Goal: Communication & Community: Answer question/provide support

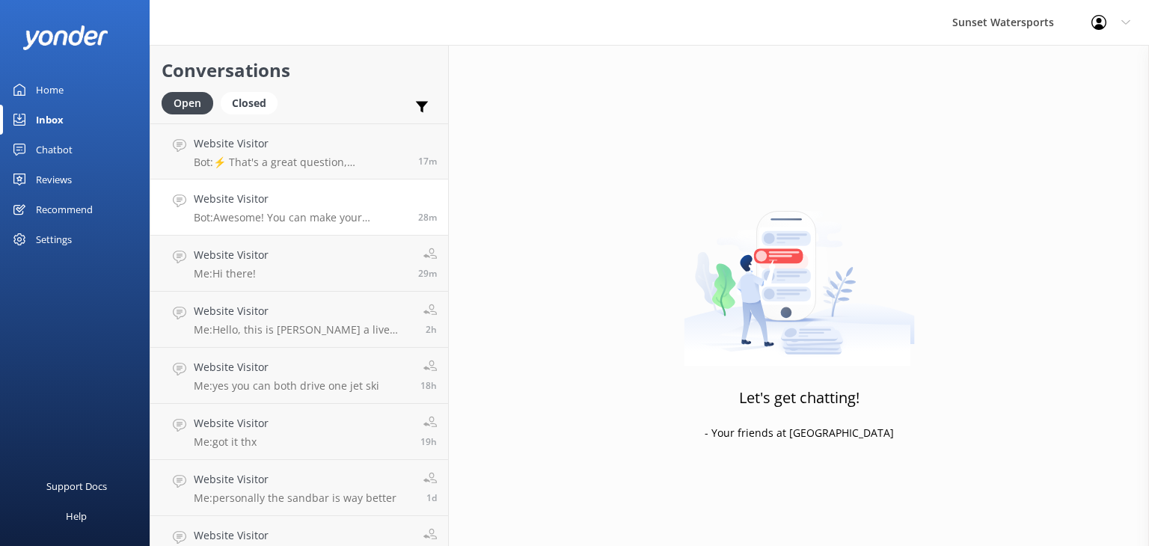
click at [317, 216] on p "Bot: Awesome! You can make your reservation online by visiting https://fareharb…" at bounding box center [300, 217] width 213 height 13
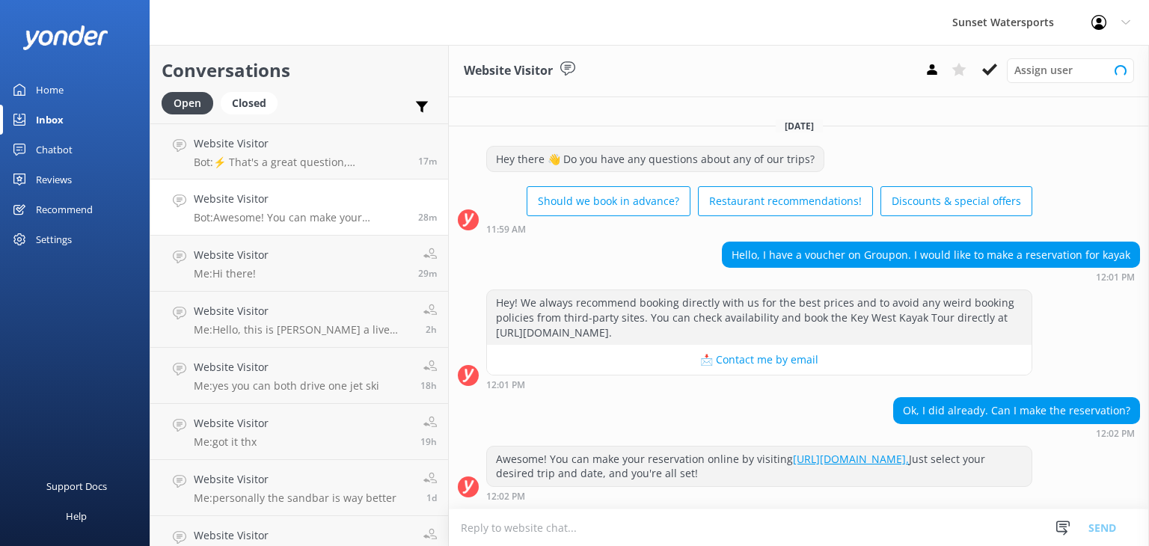
scroll to position [3, 0]
click at [273, 158] on p "Bot: ⚡ That's a great question, unfortunately I do not know the answer. I'm goi…" at bounding box center [300, 162] width 213 height 13
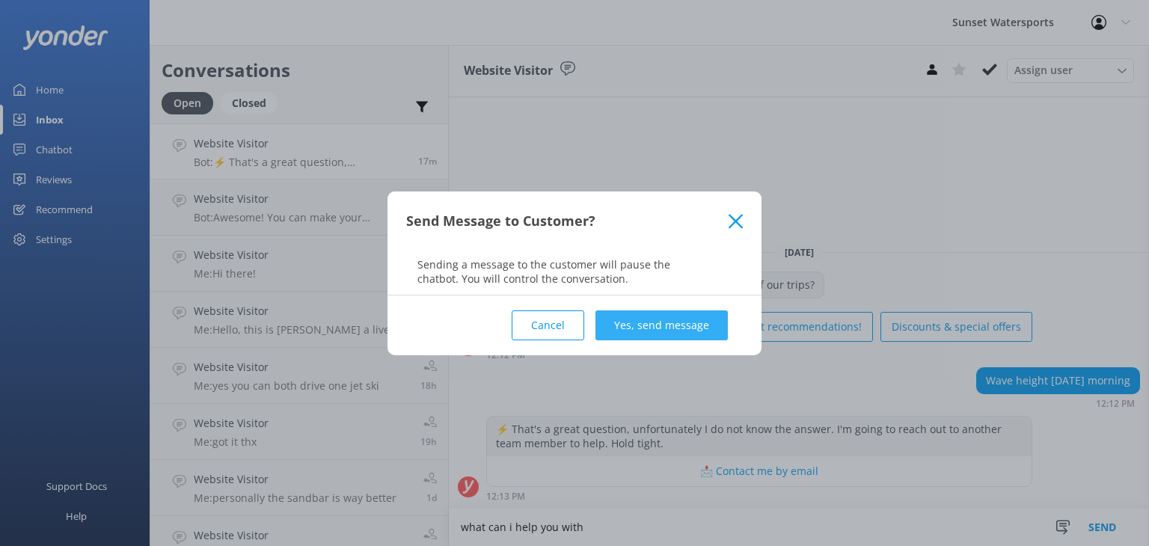
type textarea "what can i help you with"
click at [693, 326] on button "Yes, send message" at bounding box center [662, 326] width 132 height 30
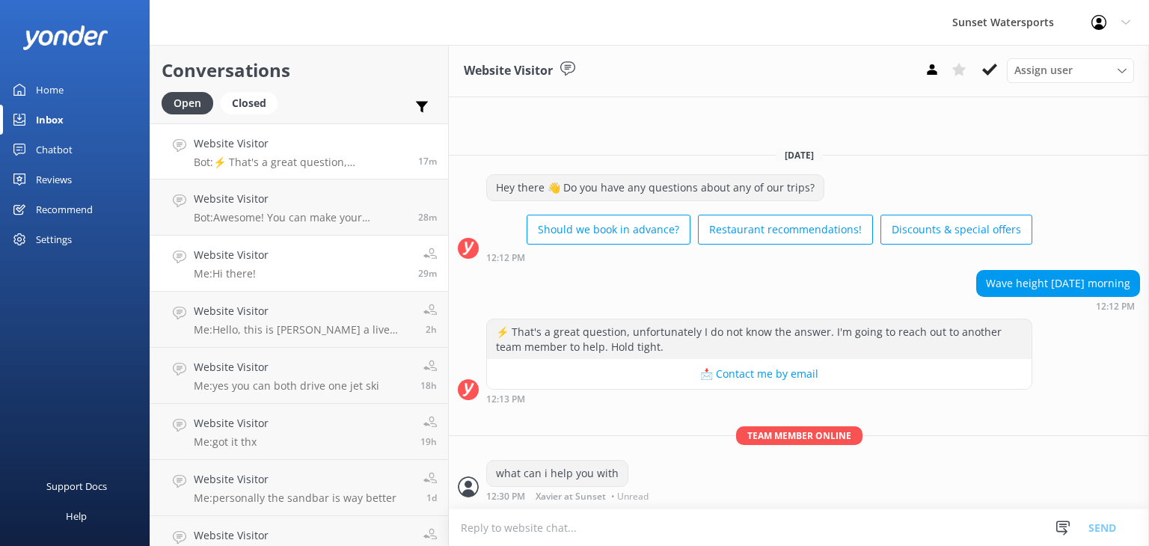
click at [331, 282] on link "Website Visitor Me: Hi there! 29m" at bounding box center [299, 264] width 298 height 56
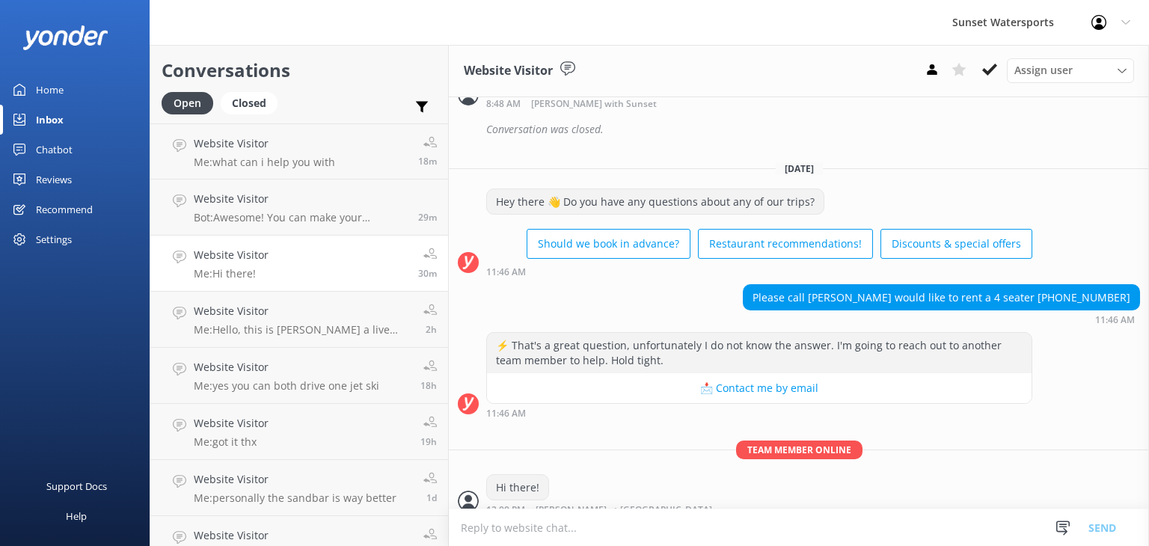
scroll to position [14970, 0]
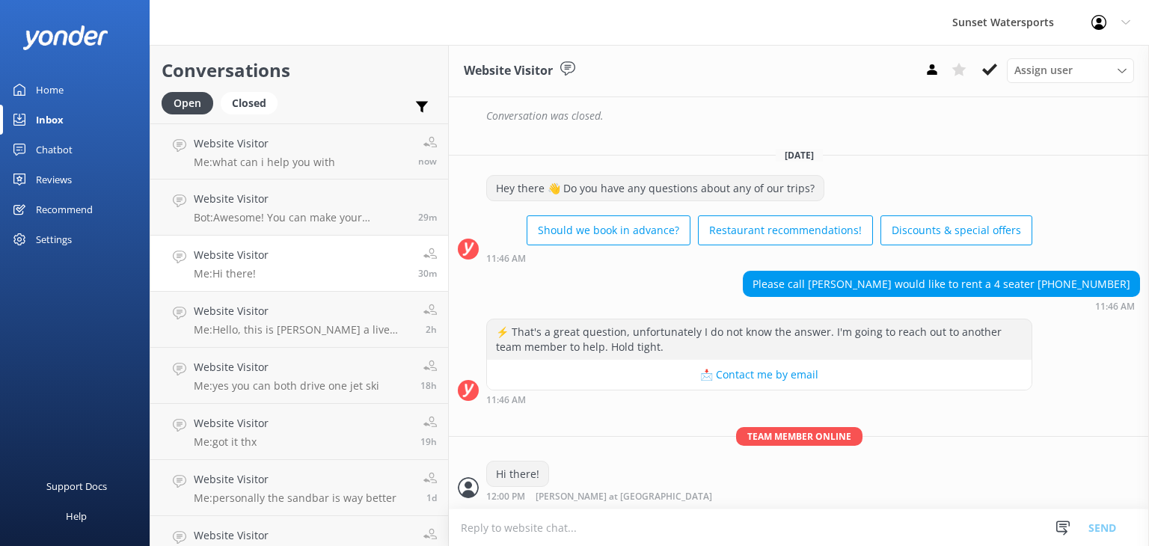
click at [578, 524] on textarea at bounding box center [799, 528] width 700 height 37
type textarea "thx"
click at [520, 523] on textarea at bounding box center [799, 528] width 700 height 37
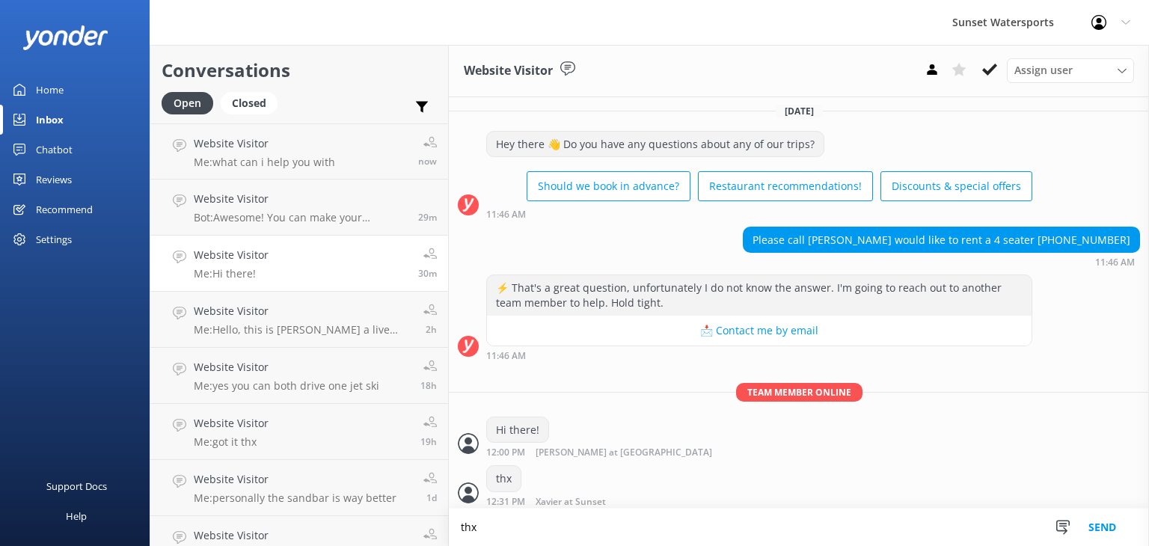
scroll to position [15020, 0]
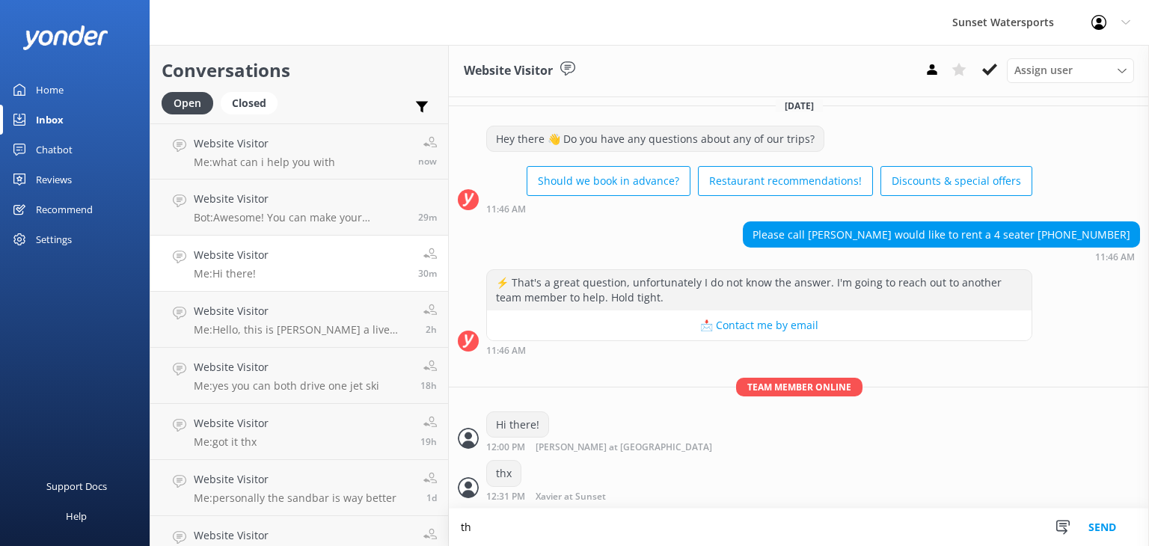
type textarea "t"
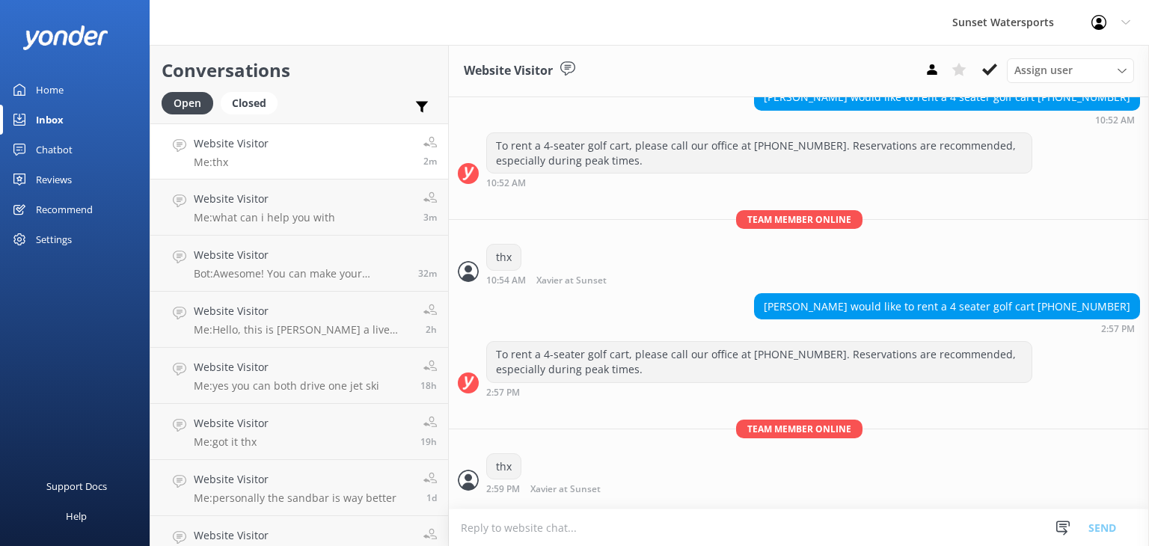
scroll to position [15020, 0]
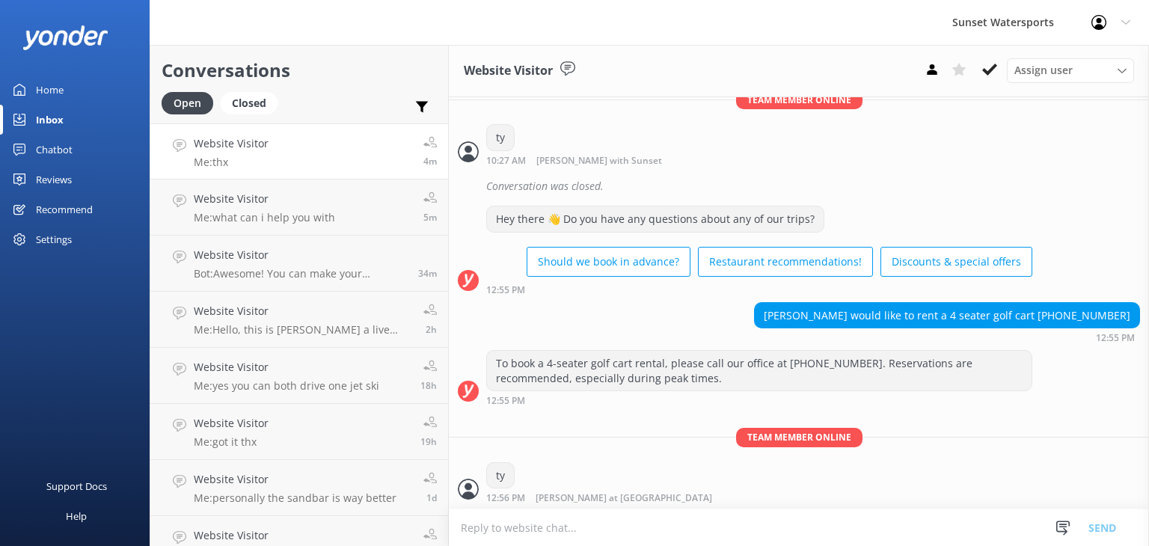
scroll to position [15020, 0]
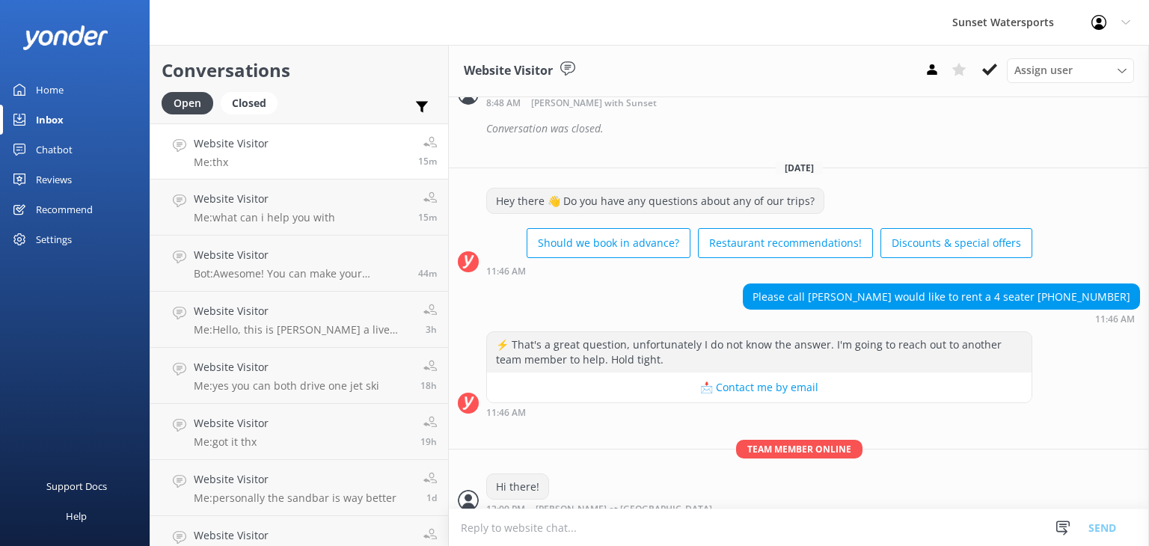
scroll to position [15020, 0]
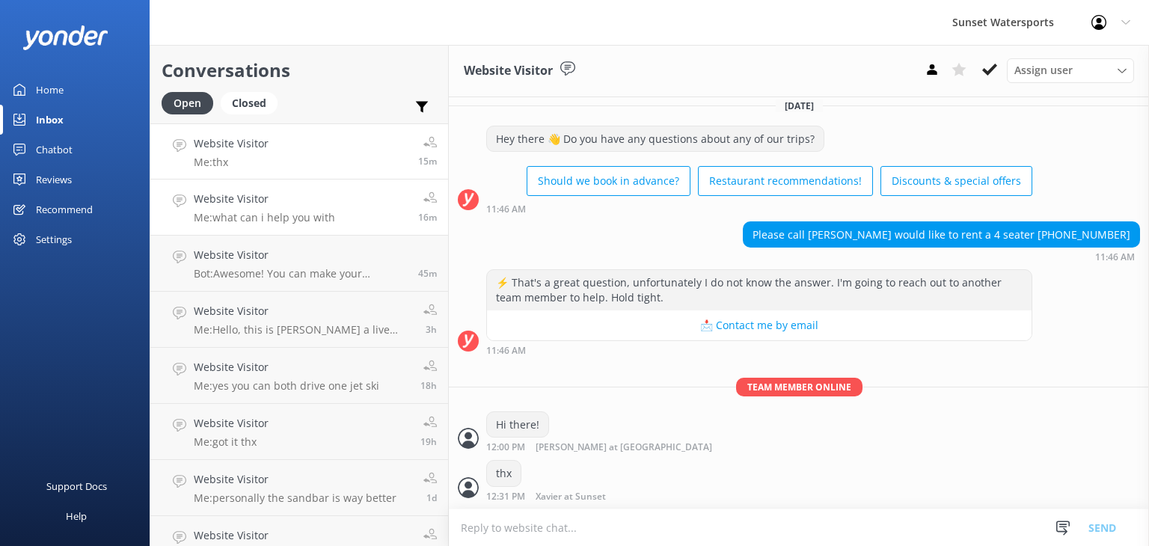
click at [286, 207] on div "Website Visitor Me: what can i help you with" at bounding box center [264, 207] width 141 height 33
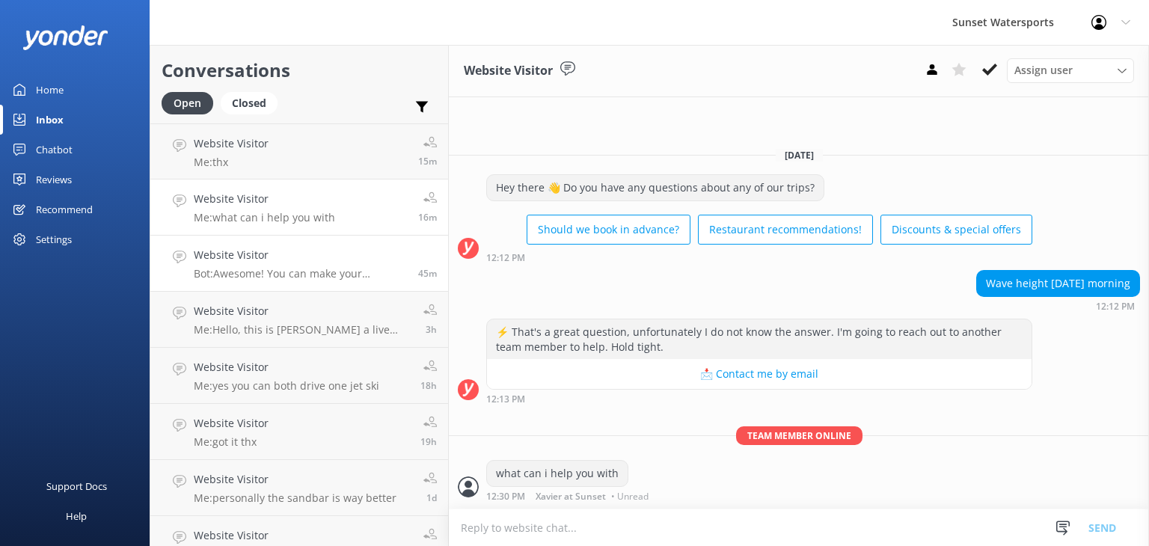
click at [260, 267] on p "Bot: Awesome! You can make your reservation online by visiting [URL][DOMAIN_NAM…" at bounding box center [300, 273] width 213 height 13
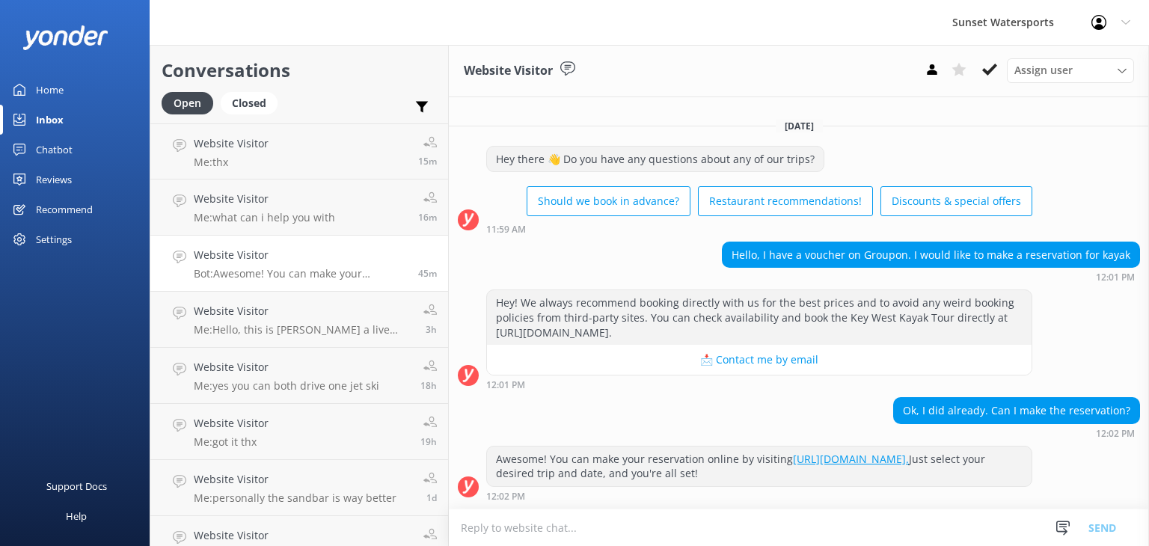
scroll to position [3, 0]
click at [275, 318] on h4 "Website Visitor" at bounding box center [303, 311] width 219 height 16
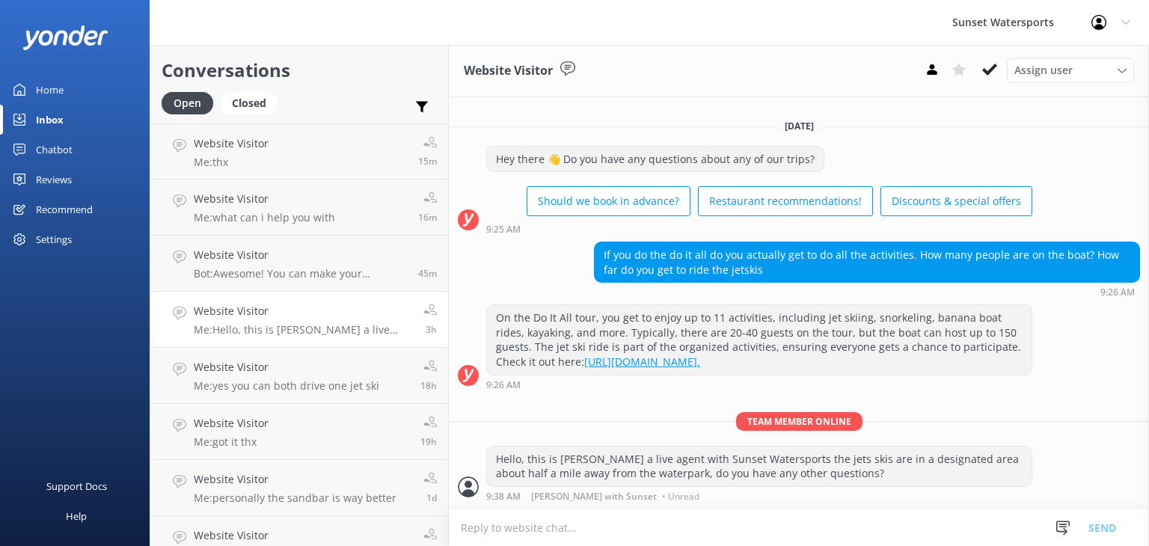
scroll to position [4, 0]
click at [275, 384] on p "Me: yes you can both drive one jet ski" at bounding box center [287, 385] width 186 height 13
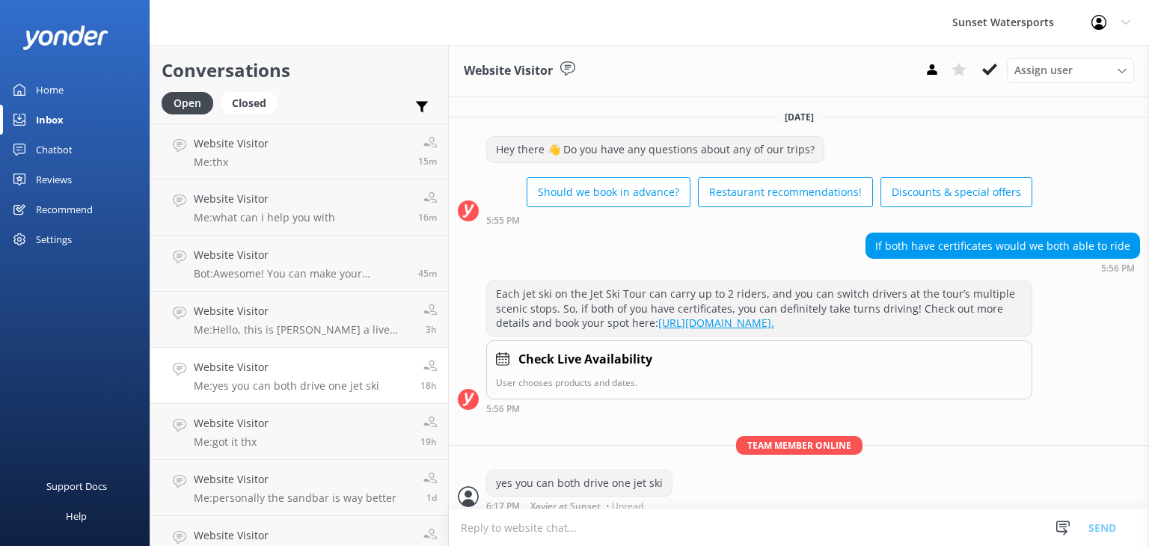
scroll to position [22, 0]
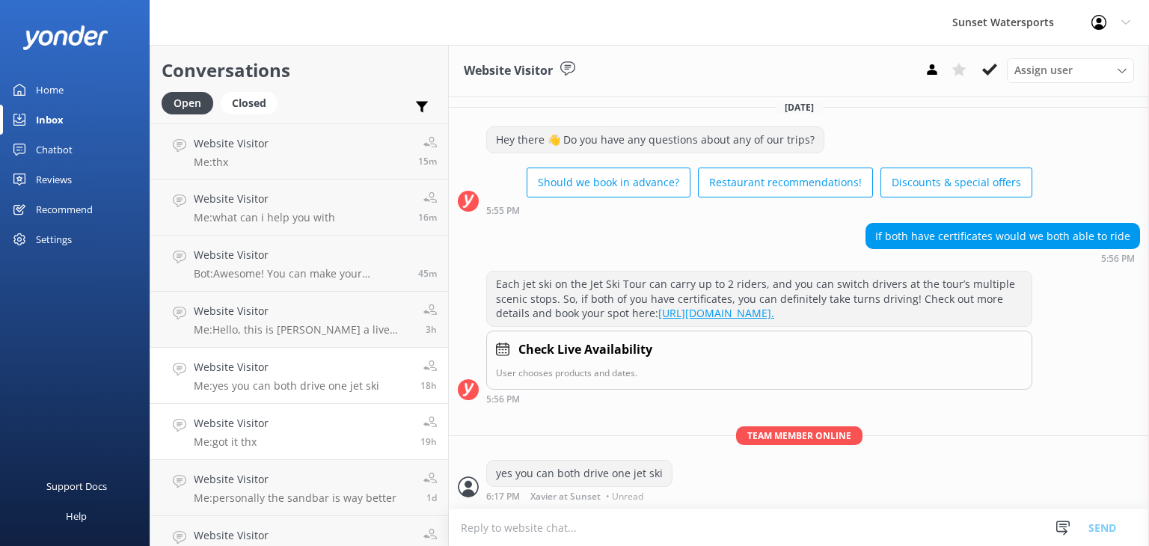
click at [295, 444] on link "Website Visitor Me: got it thx 19h" at bounding box center [299, 432] width 298 height 56
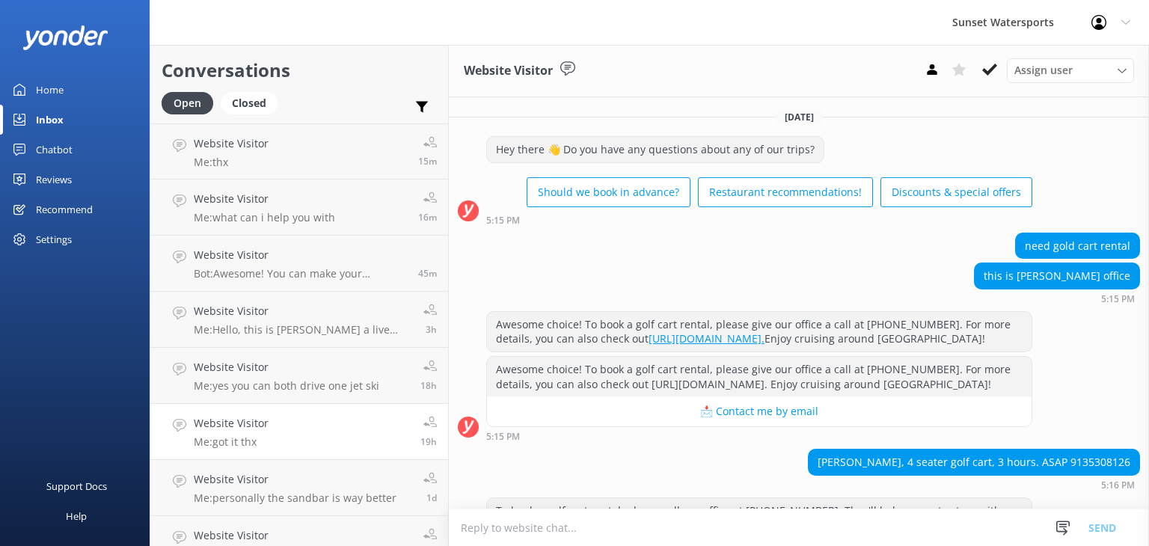
scroll to position [158, 0]
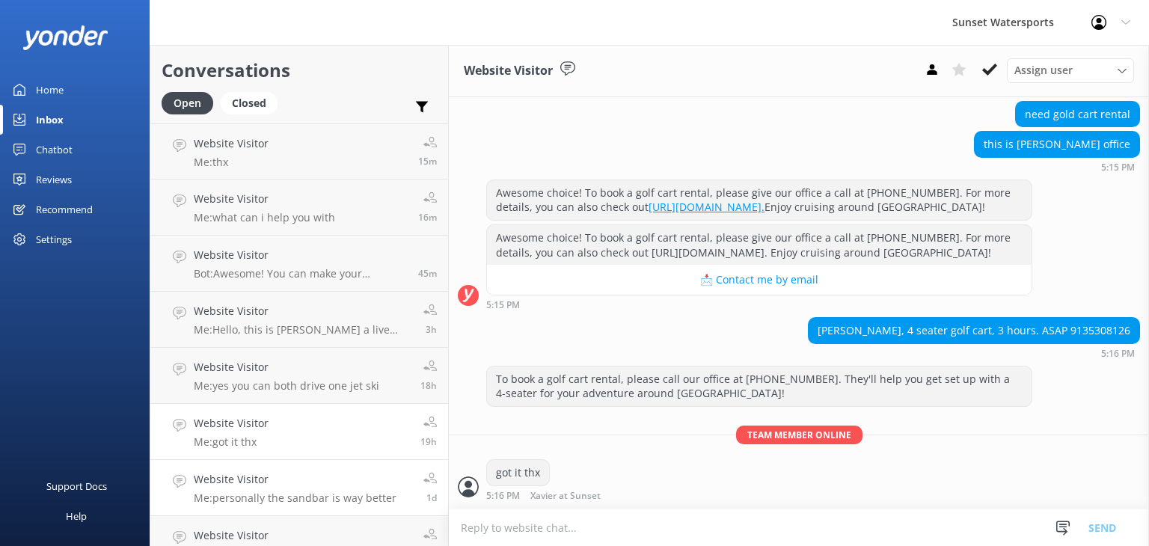
click at [276, 483] on h4 "Website Visitor" at bounding box center [295, 479] width 203 height 16
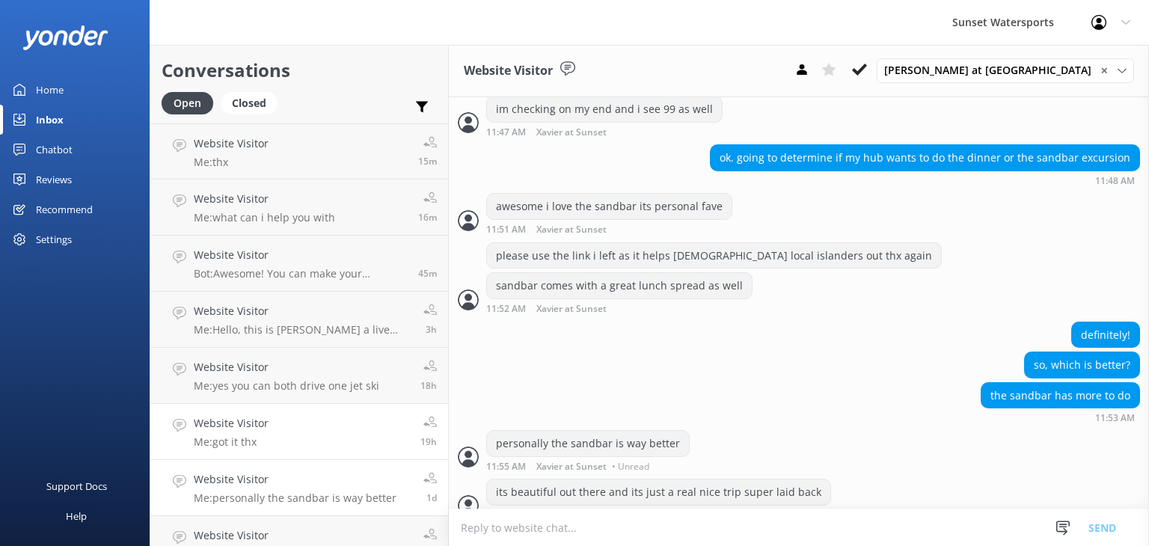
scroll to position [1586, 0]
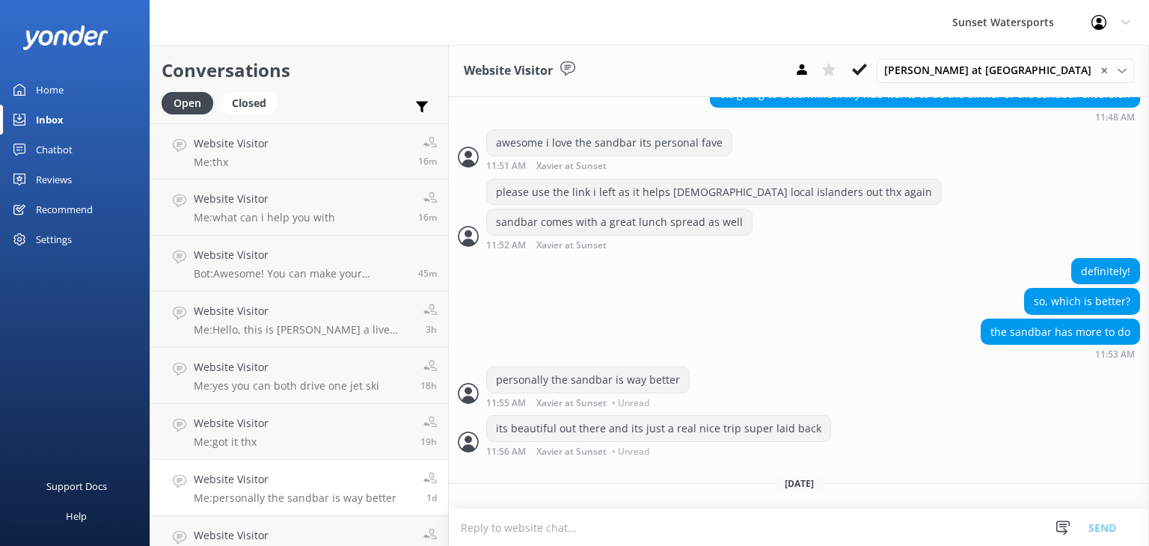
click at [284, 495] on p "Me: personally the sandbar is way better" at bounding box center [295, 498] width 203 height 13
click at [309, 382] on p "Me: yes you can both drive one jet ski" at bounding box center [287, 385] width 186 height 13
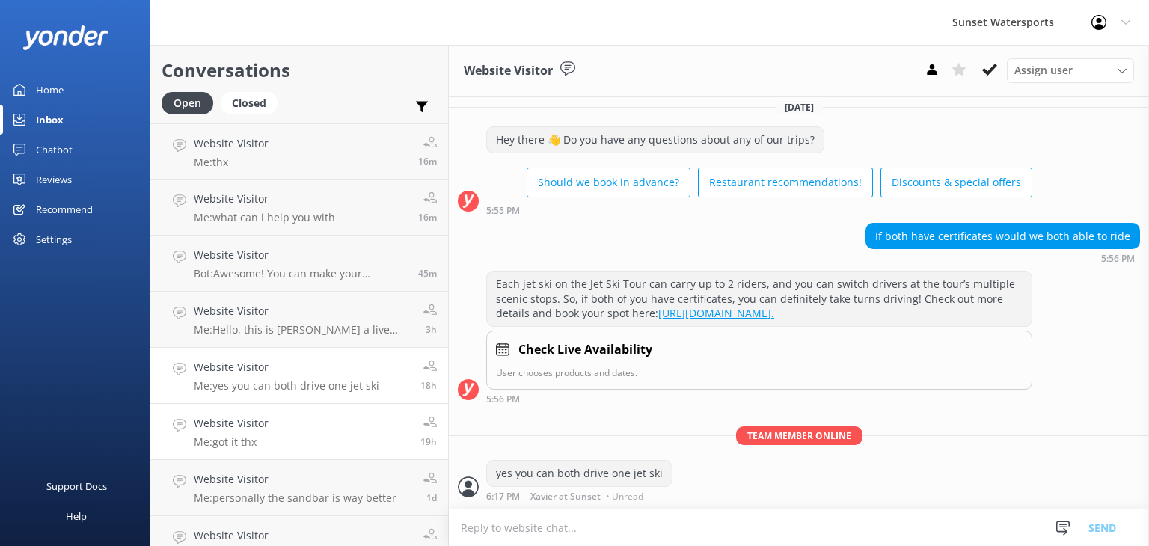
click at [318, 432] on link "Website Visitor Me: got it thx 19h" at bounding box center [299, 432] width 298 height 56
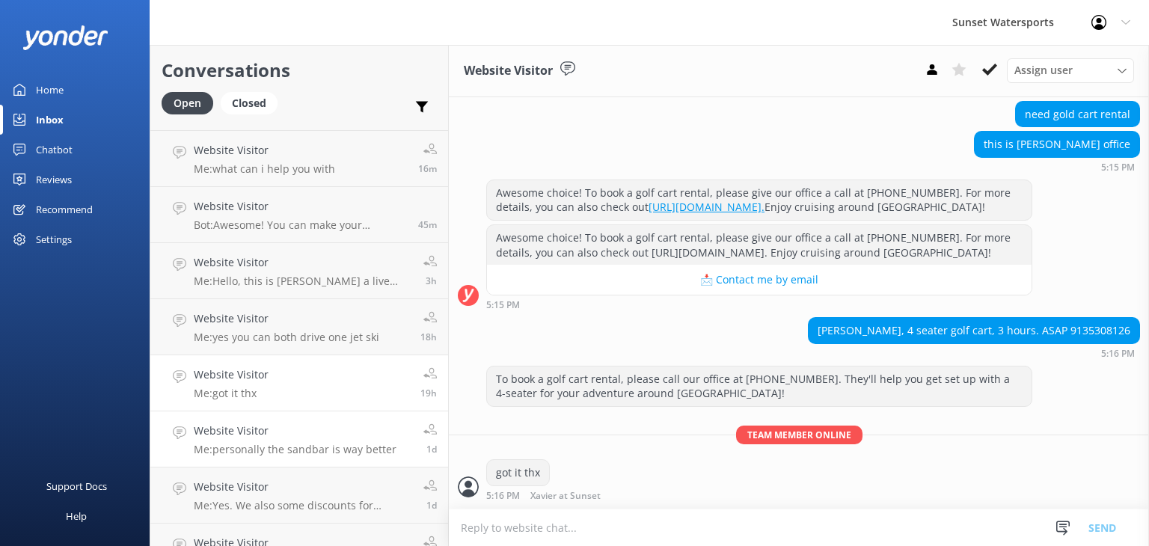
scroll to position [75, 0]
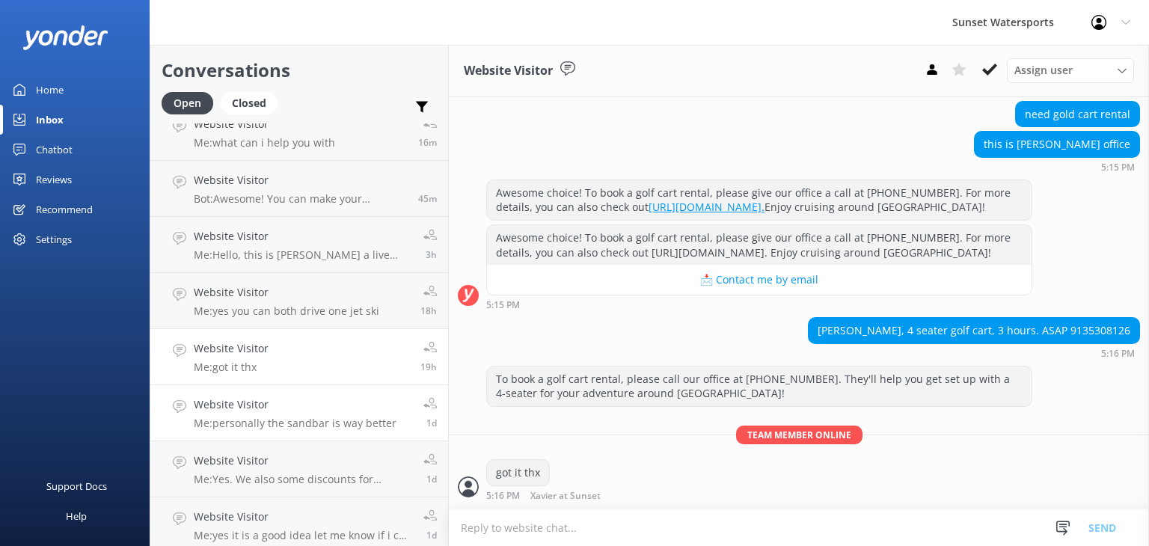
click at [314, 426] on p "Me: personally the sandbar is way better" at bounding box center [295, 423] width 203 height 13
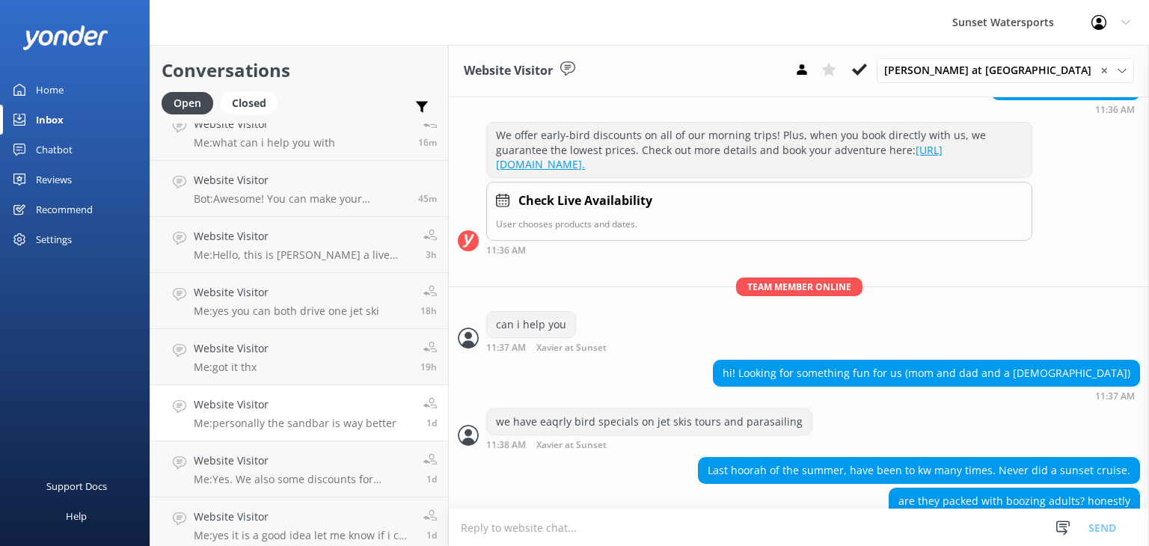
scroll to position [1586, 0]
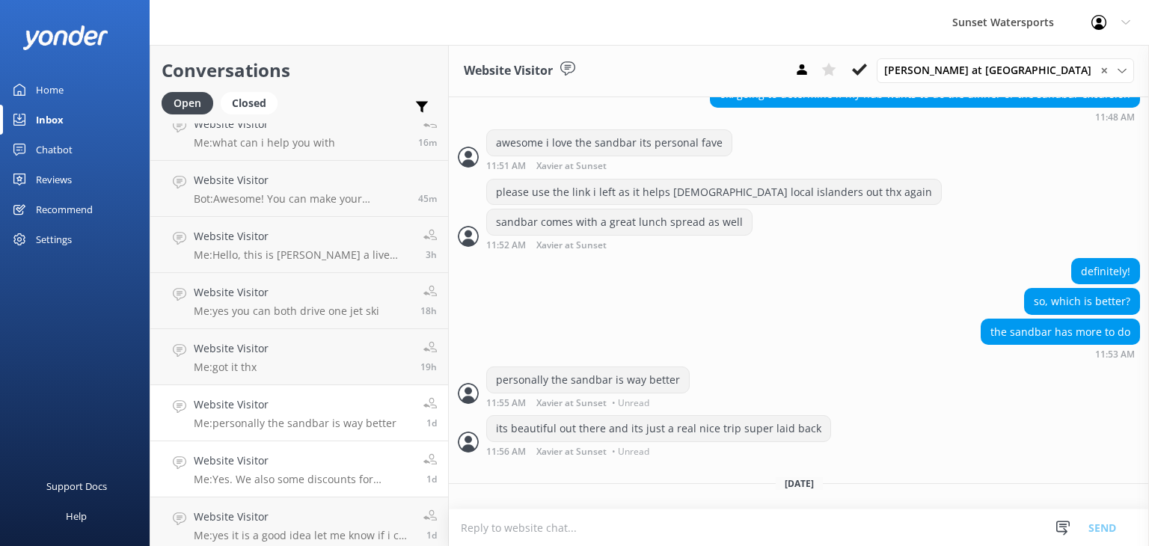
click at [305, 467] on h4 "Website Visitor" at bounding box center [303, 461] width 219 height 16
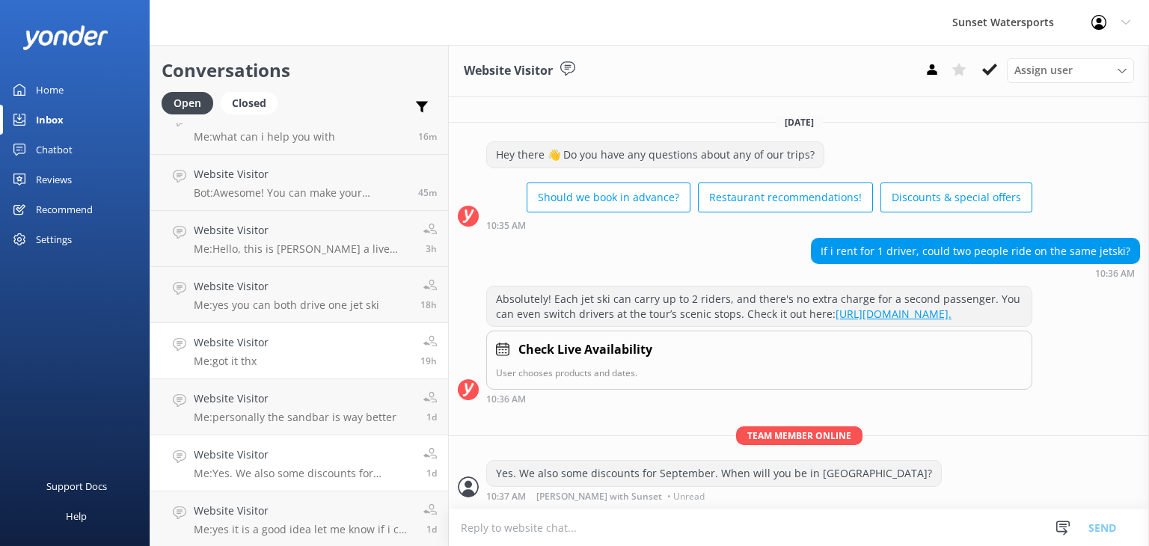
scroll to position [82, 0]
click at [319, 509] on h4 "Website Visitor" at bounding box center [303, 509] width 219 height 16
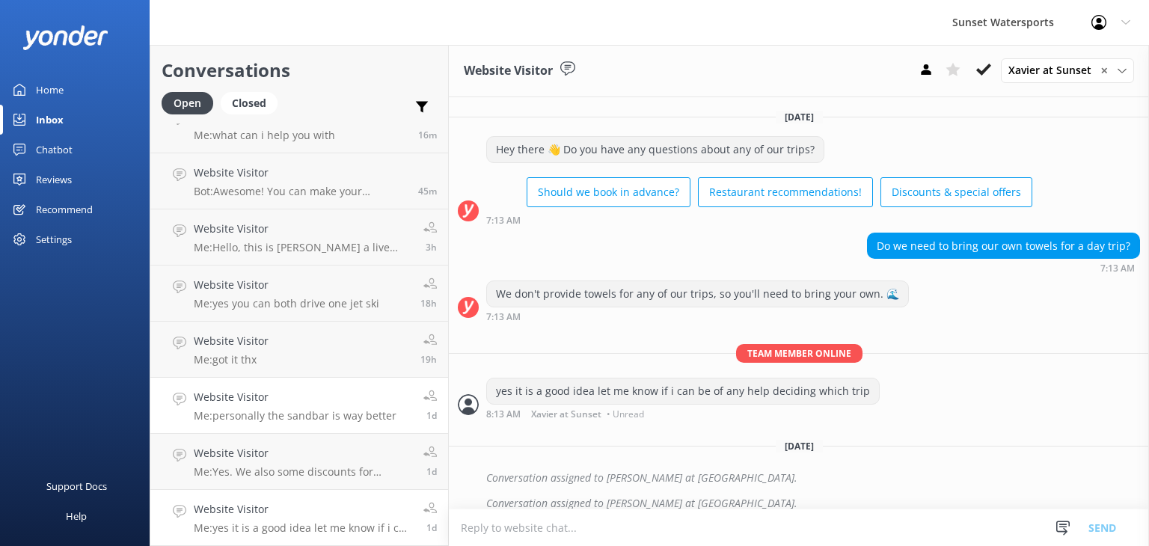
scroll to position [13, 0]
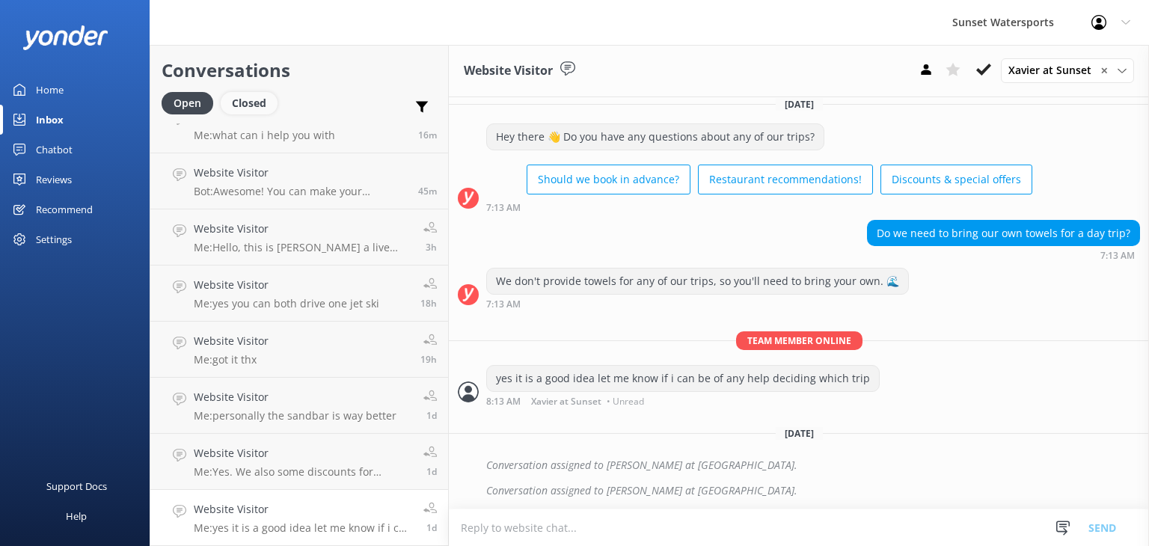
click at [260, 109] on div "Closed" at bounding box center [249, 103] width 57 height 22
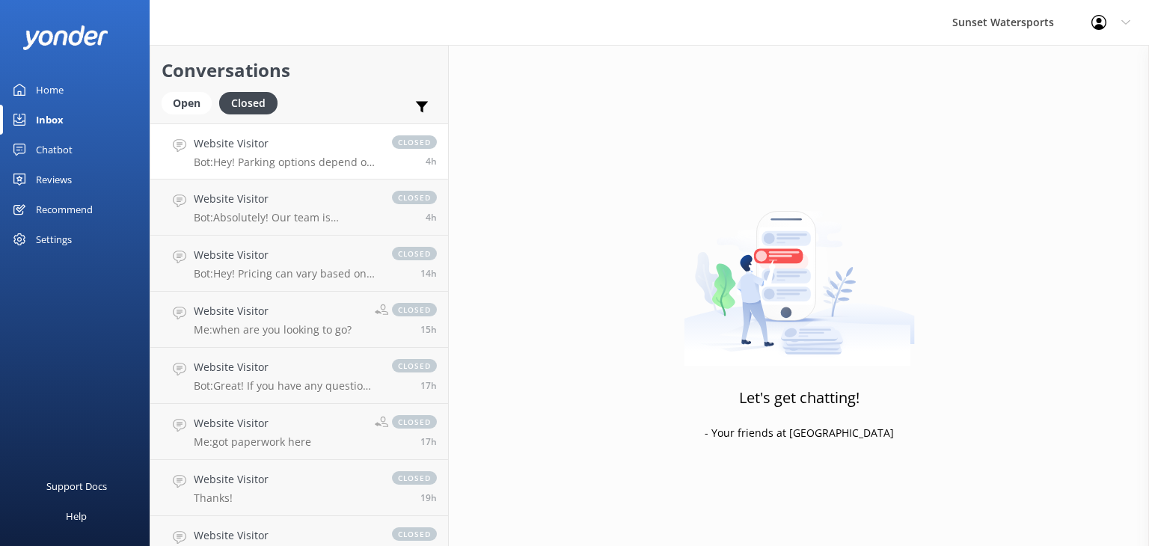
click at [339, 160] on p "Bot: Hey! Parking options depend on where you're headed. For tours from [STREET…" at bounding box center [285, 162] width 183 height 13
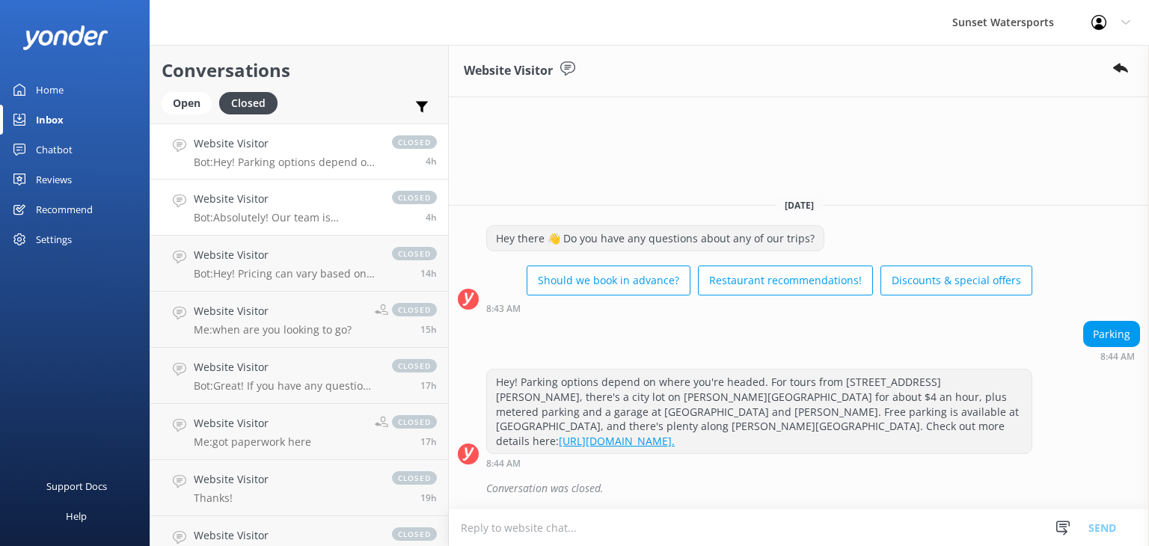
click at [320, 205] on h4 "Website Visitor" at bounding box center [285, 199] width 183 height 16
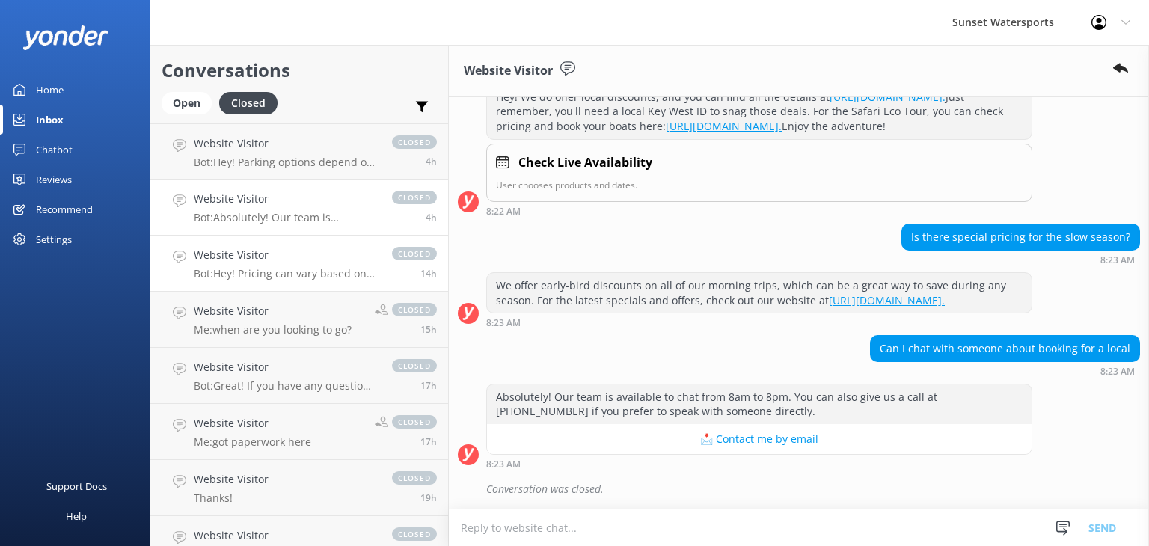
scroll to position [254, 0]
click at [337, 267] on p "Bot: Hey! Pricing can vary based on availability and seasonality. If you're see…" at bounding box center [285, 273] width 183 height 13
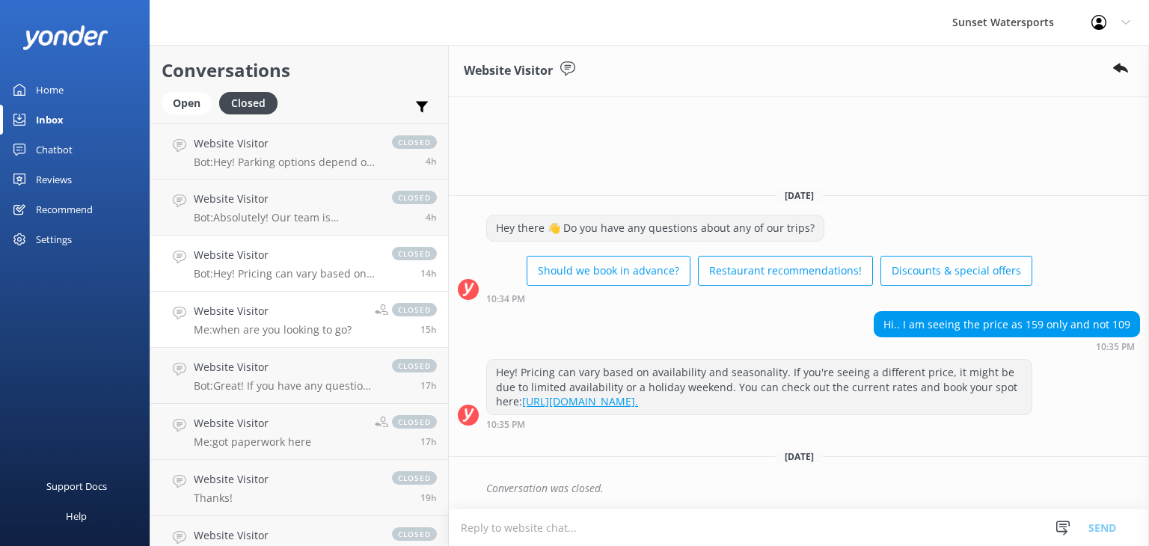
click at [305, 330] on p "Me: when are you looking to go?" at bounding box center [273, 329] width 158 height 13
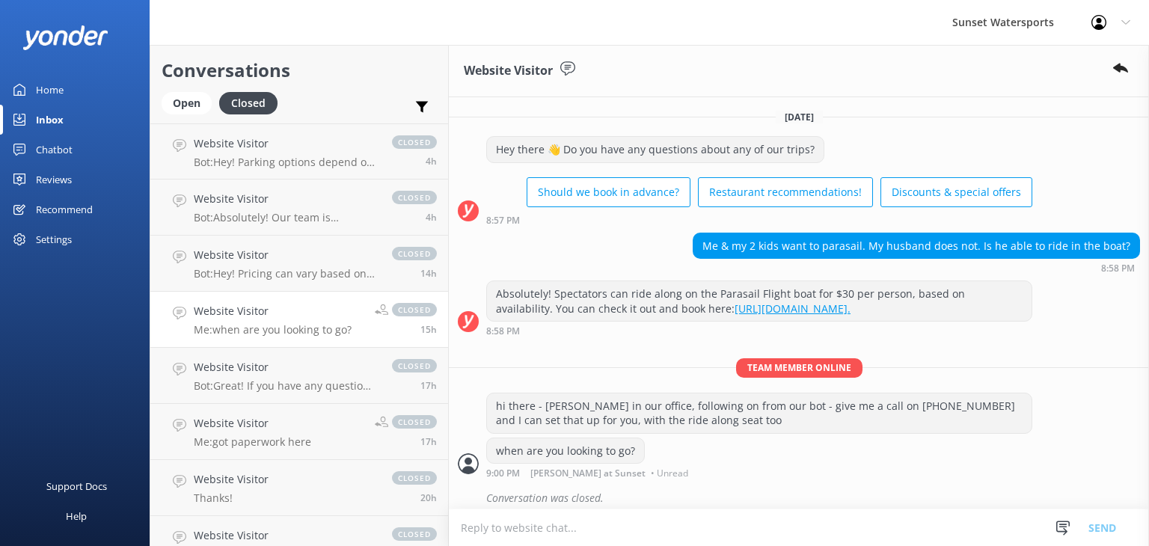
scroll to position [22, 0]
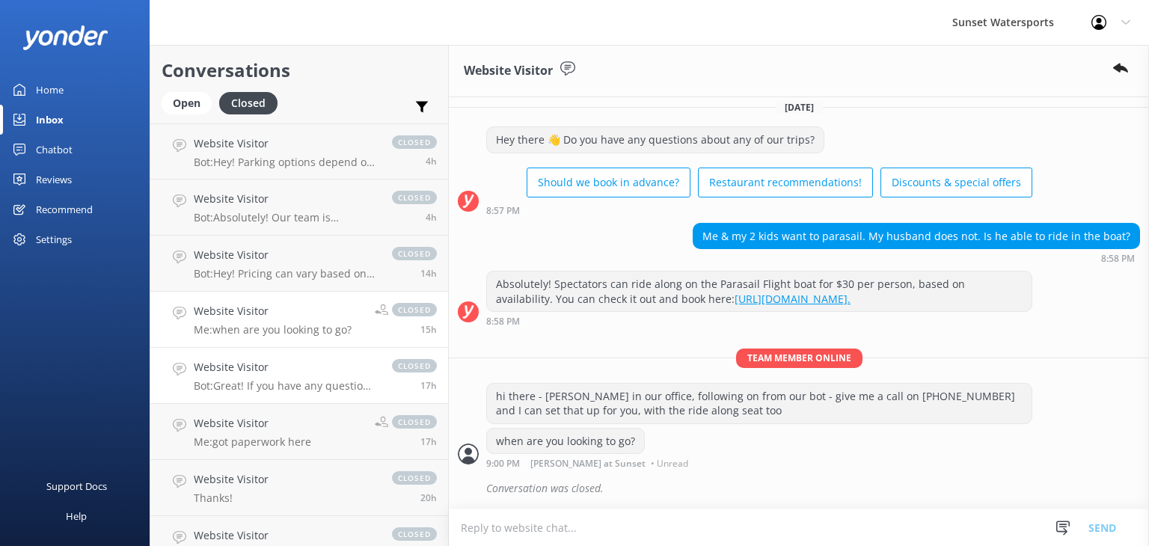
click at [258, 385] on p "Bot: Great! If you have any questions about your booking or need to confirm det…" at bounding box center [285, 385] width 183 height 13
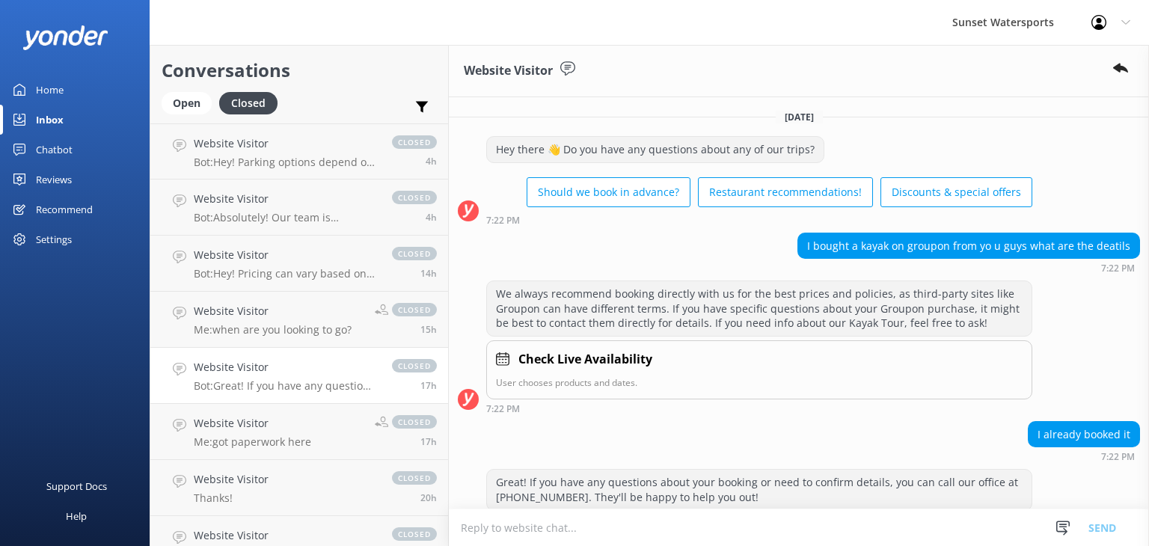
scroll to position [117, 0]
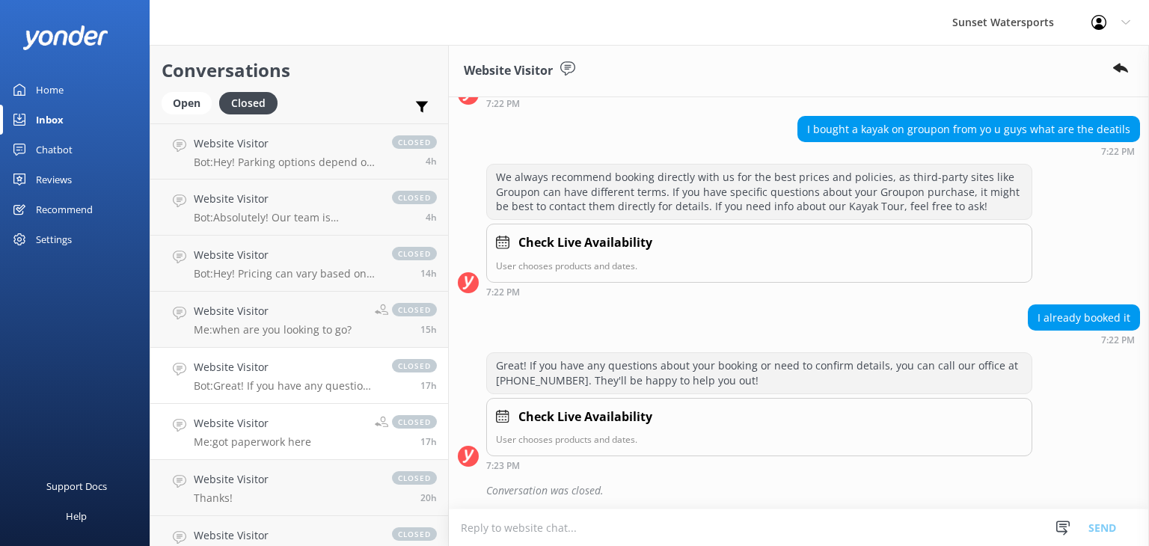
click at [236, 444] on p "Me: got paperwork here" at bounding box center [252, 442] width 117 height 13
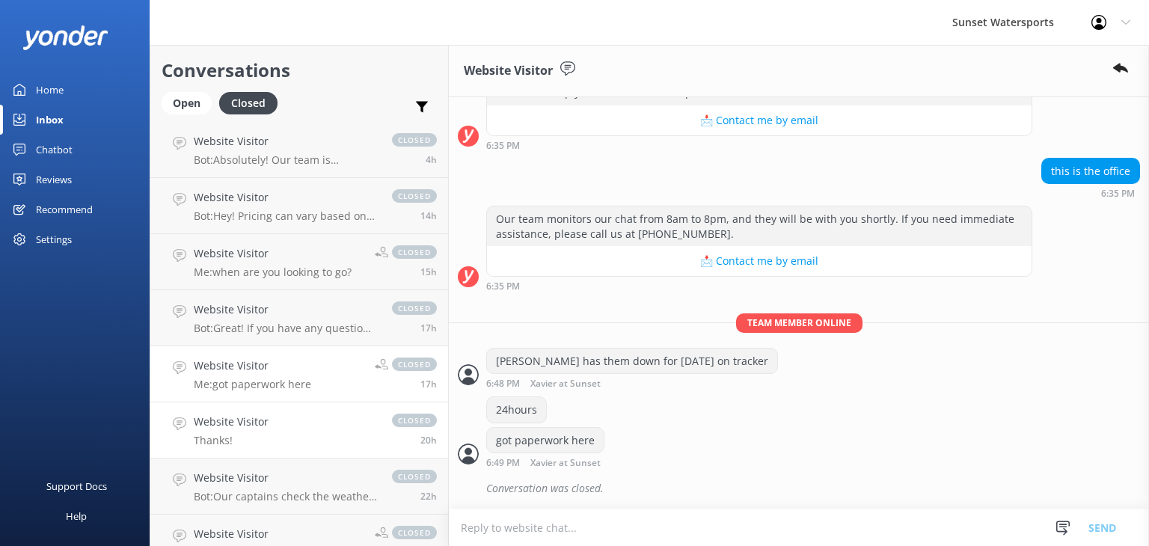
scroll to position [75, 0]
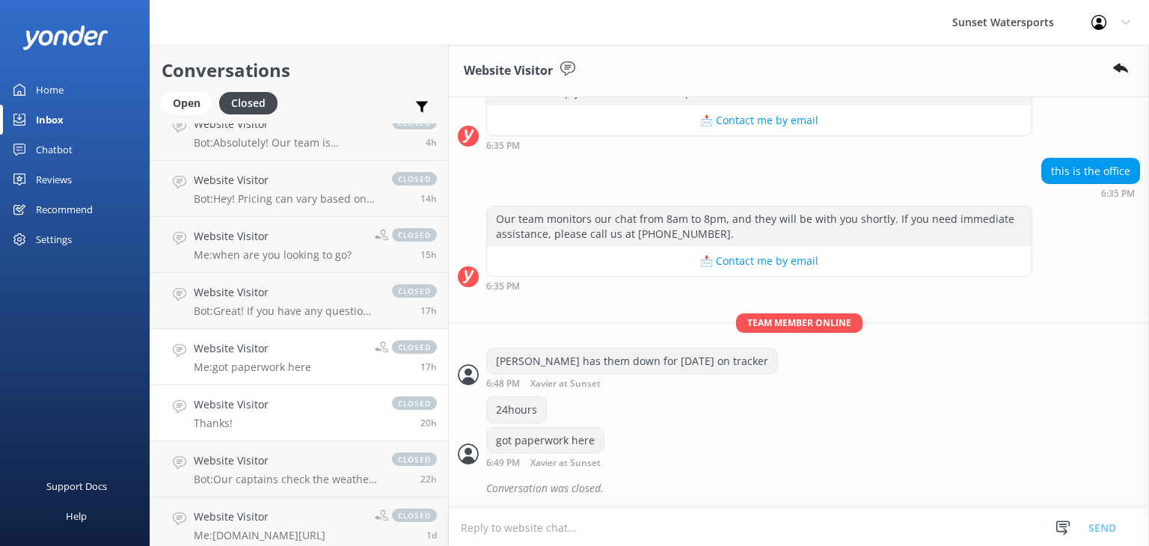
click at [254, 418] on p "Thanks!" at bounding box center [231, 423] width 75 height 13
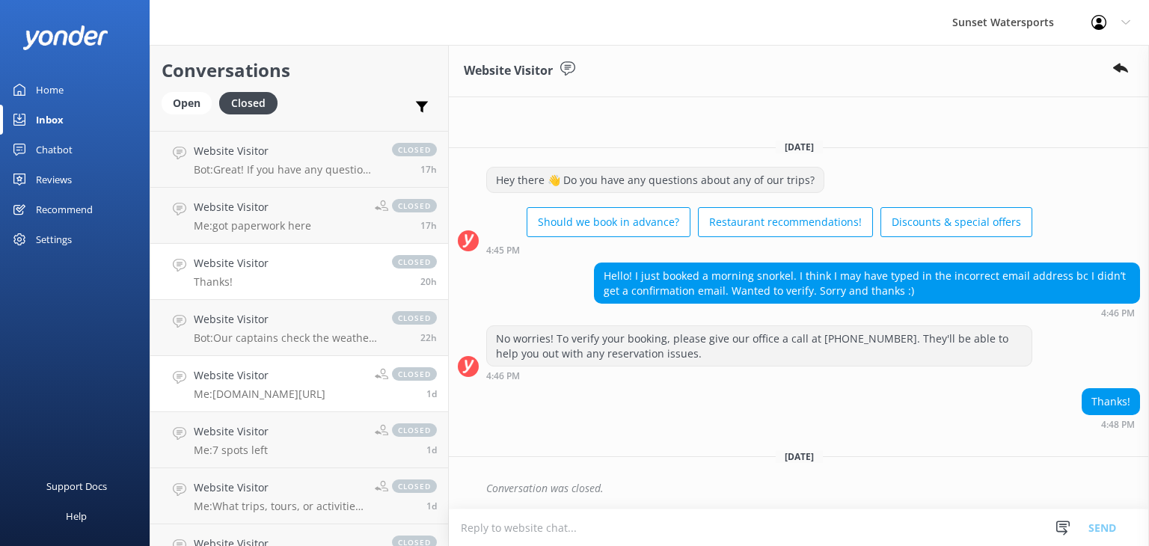
scroll to position [224, 0]
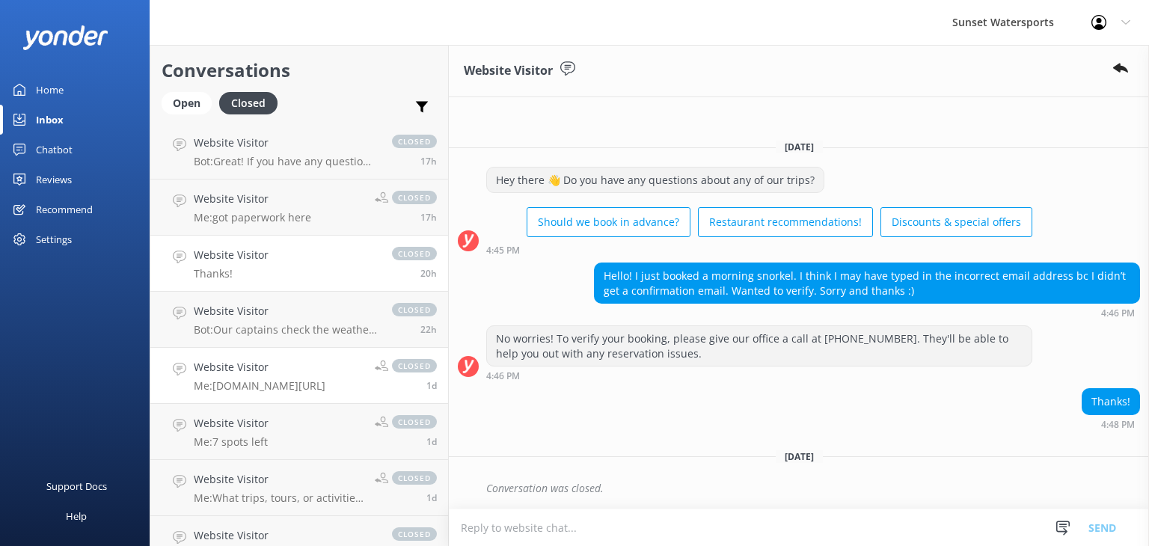
click at [254, 381] on p "Me: [DOMAIN_NAME][URL]" at bounding box center [260, 385] width 132 height 13
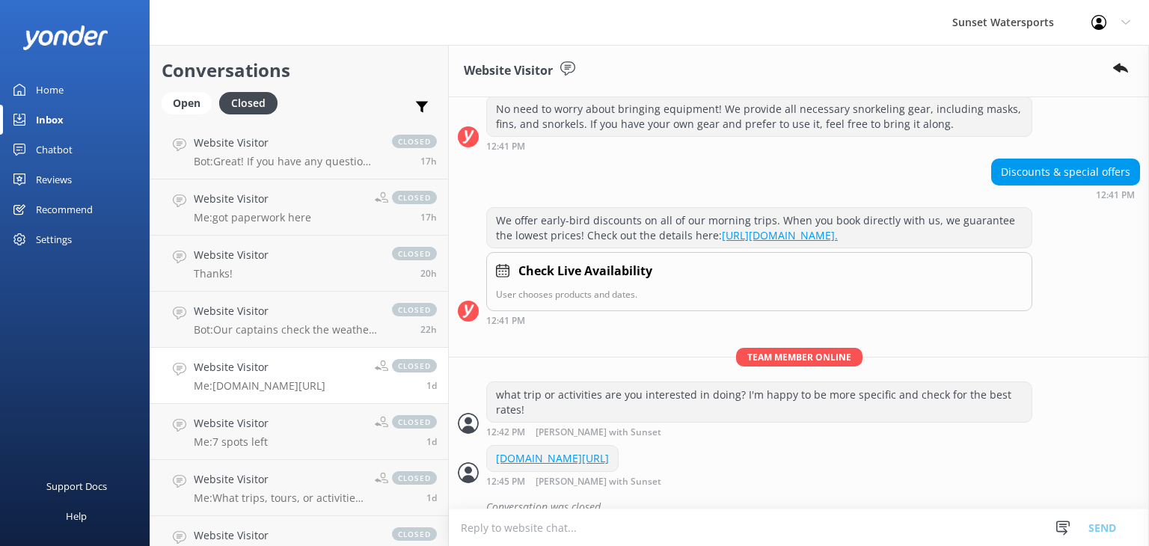
scroll to position [215, 0]
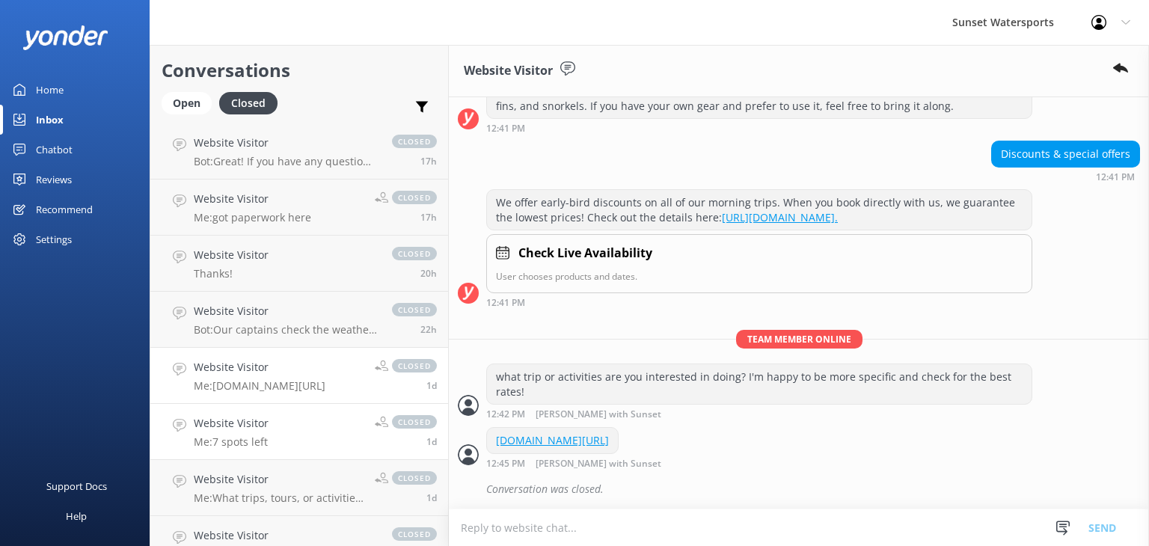
click at [250, 431] on h4 "Website Visitor" at bounding box center [231, 423] width 75 height 16
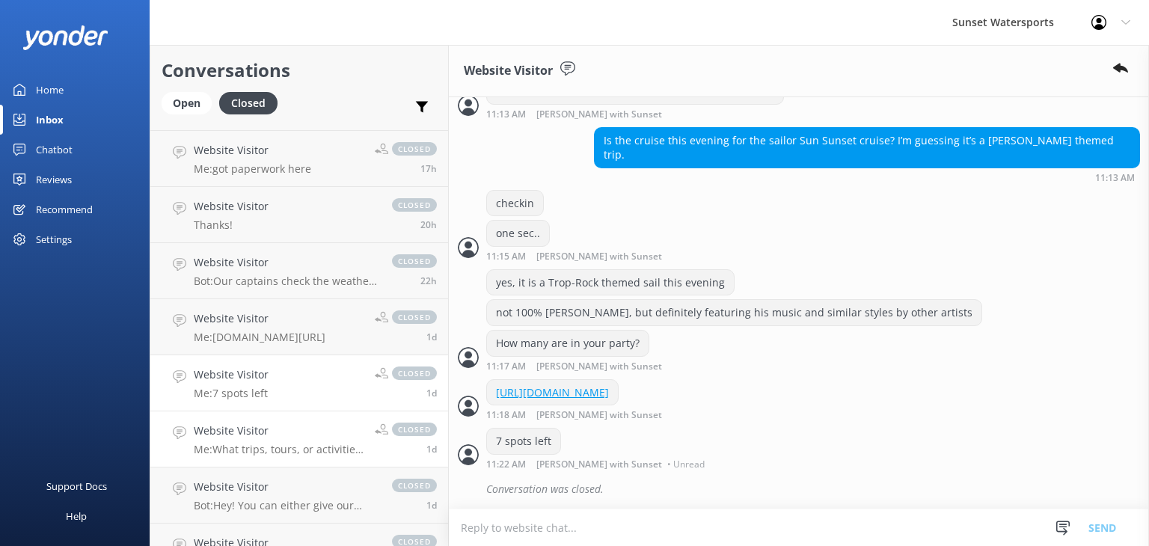
scroll to position [299, 0]
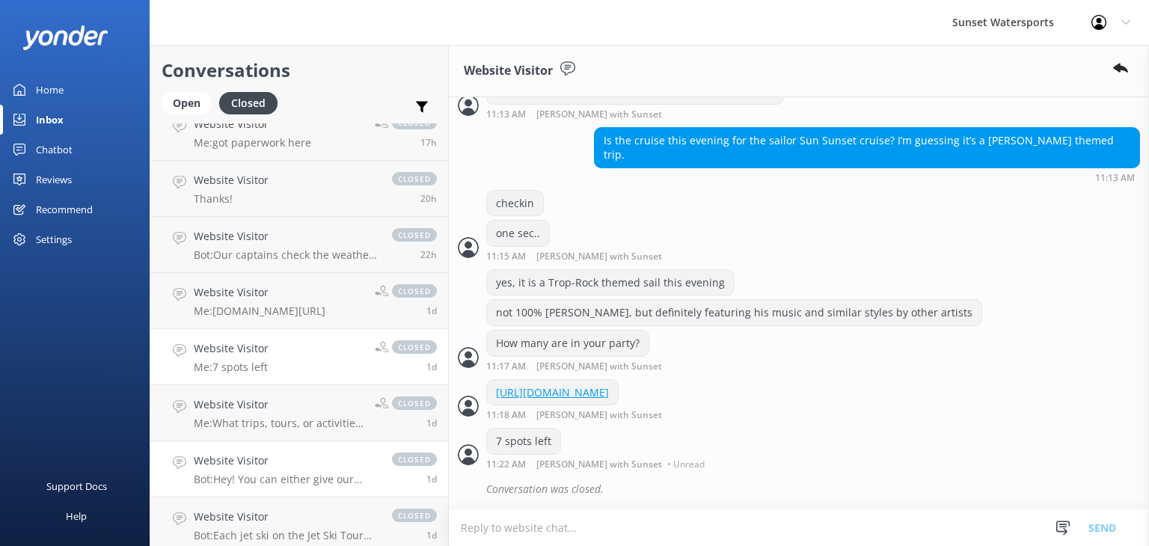
click at [273, 468] on h4 "Website Visitor" at bounding box center [285, 461] width 183 height 16
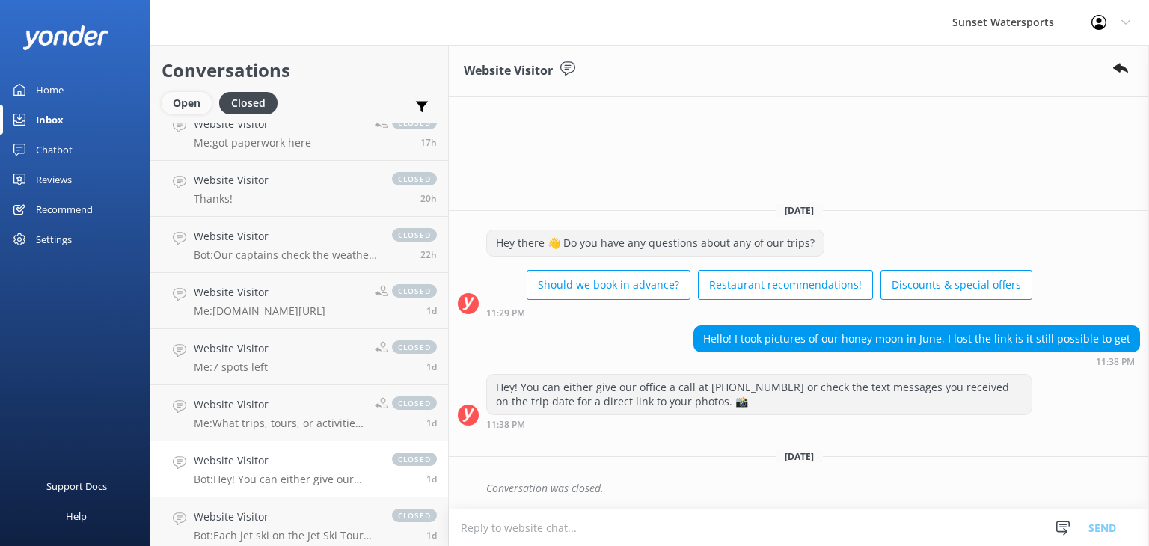
click at [174, 100] on div "Open" at bounding box center [187, 103] width 50 height 22
